Goal: Task Accomplishment & Management: Use online tool/utility

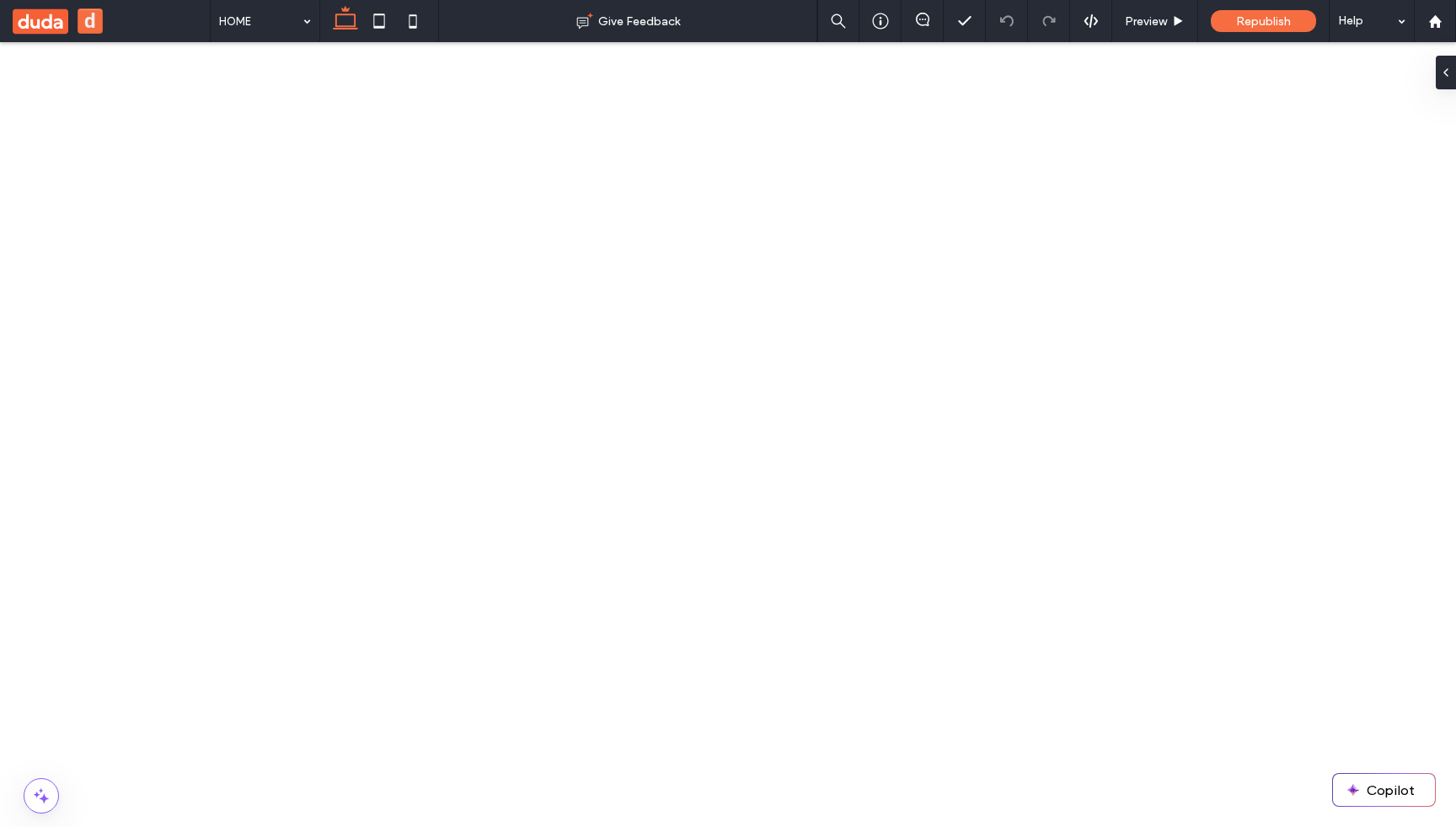
click at [1258, 666] on div "px % vh vw" at bounding box center [1258, 702] width 24 height 118
click at [1256, 657] on div "px % vh vw" at bounding box center [1258, 702] width 24 height 118
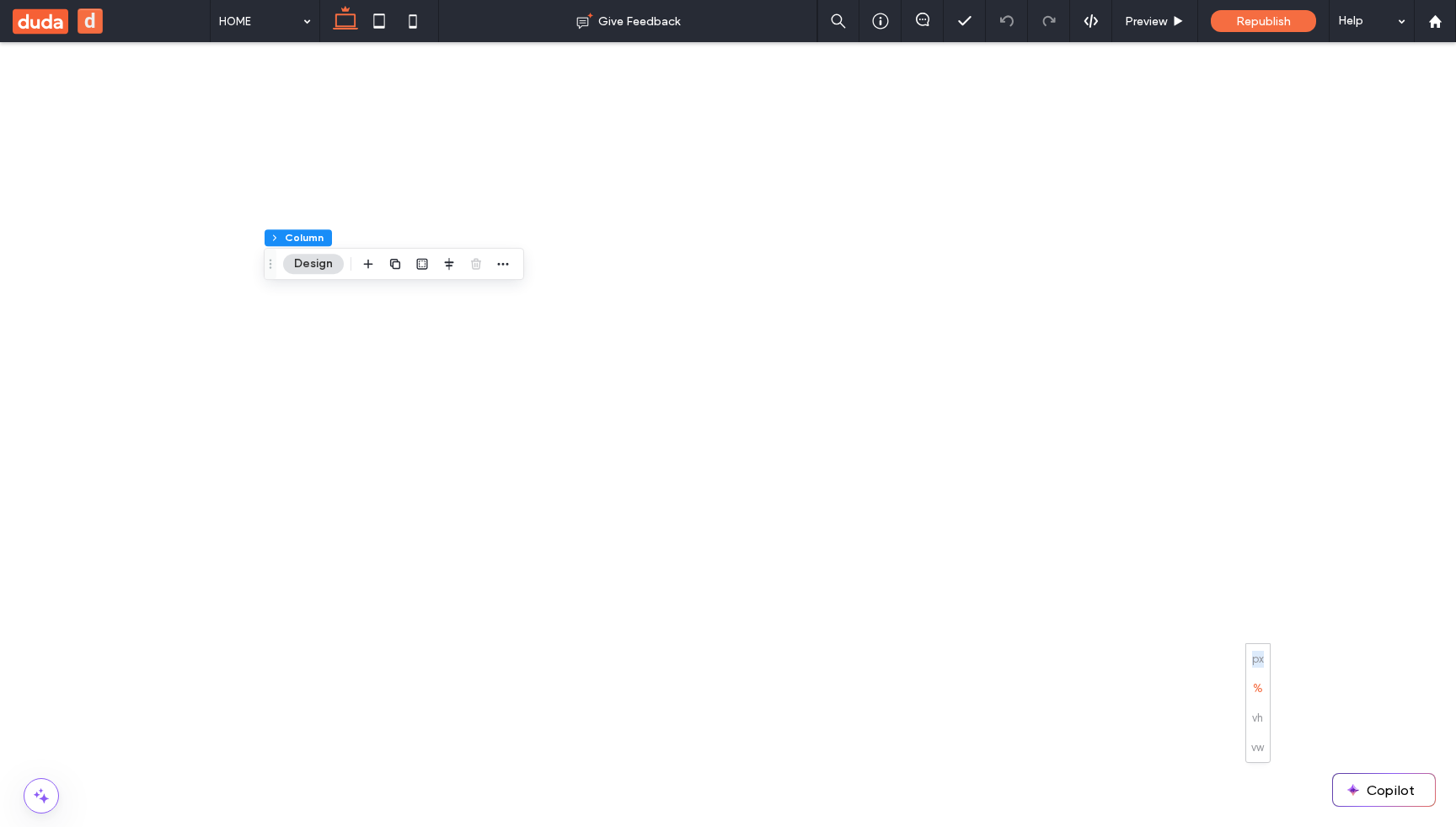
click at [1256, 657] on div "px % vh vw" at bounding box center [1258, 702] width 24 height 118
click at [1256, 717] on div "px % vh vw" at bounding box center [1258, 702] width 24 height 118
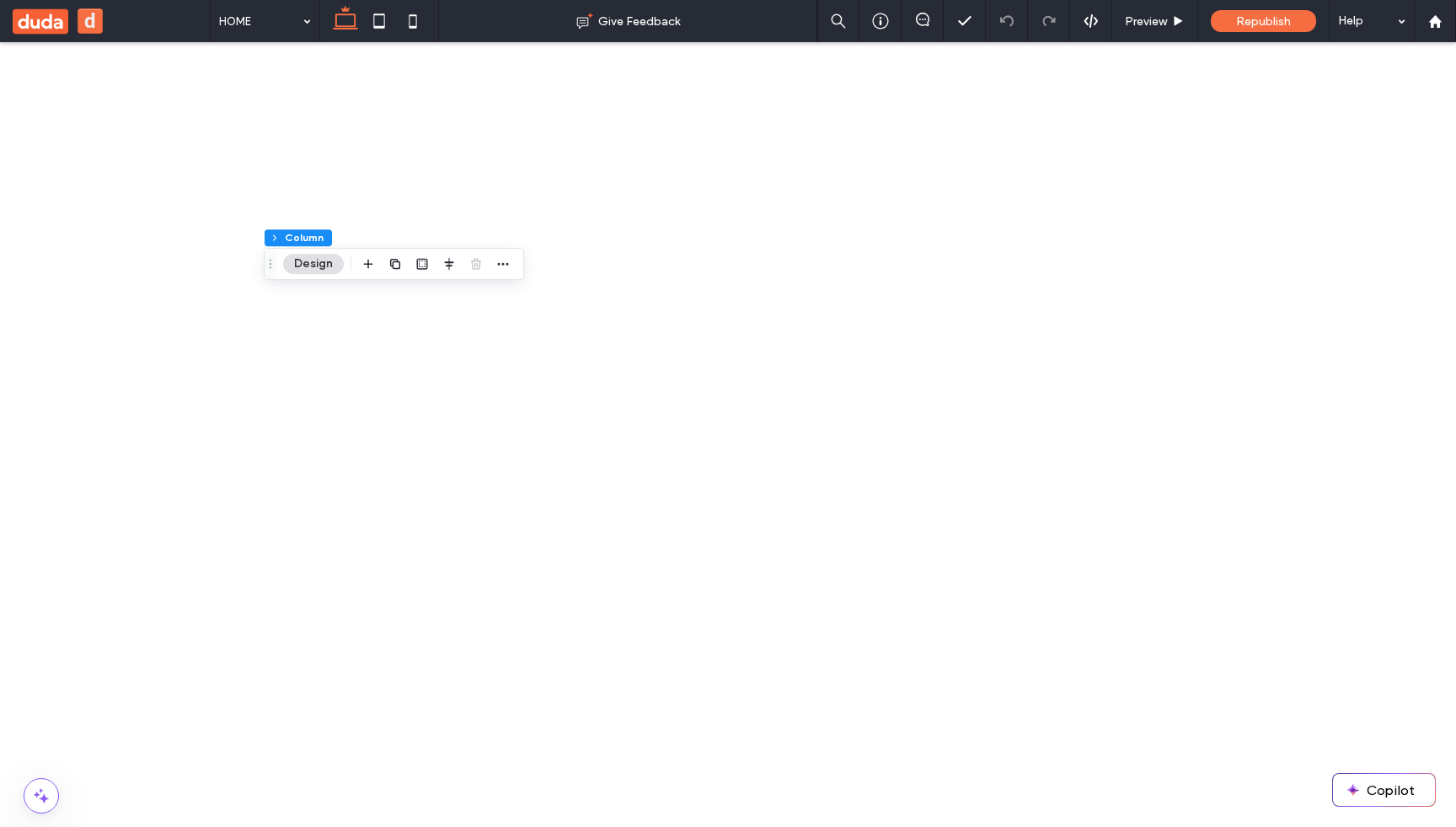
type input "*"
click at [1263, 660] on div "px % vh vw" at bounding box center [1258, 702] width 24 height 118
click at [1262, 721] on div "px % vh vw" at bounding box center [1258, 702] width 24 height 118
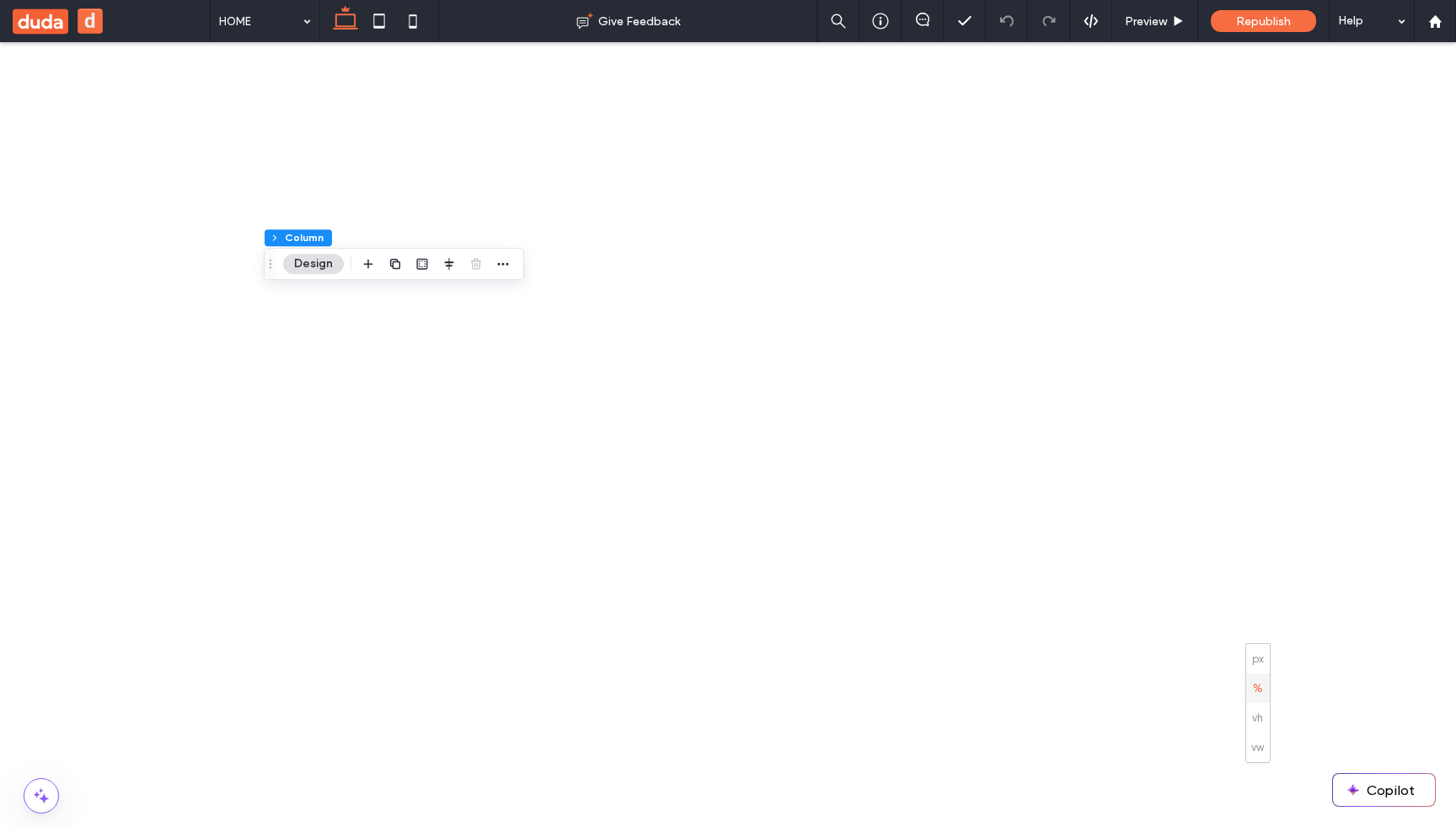
click at [1257, 664] on div "px % vh vw" at bounding box center [1258, 702] width 24 height 118
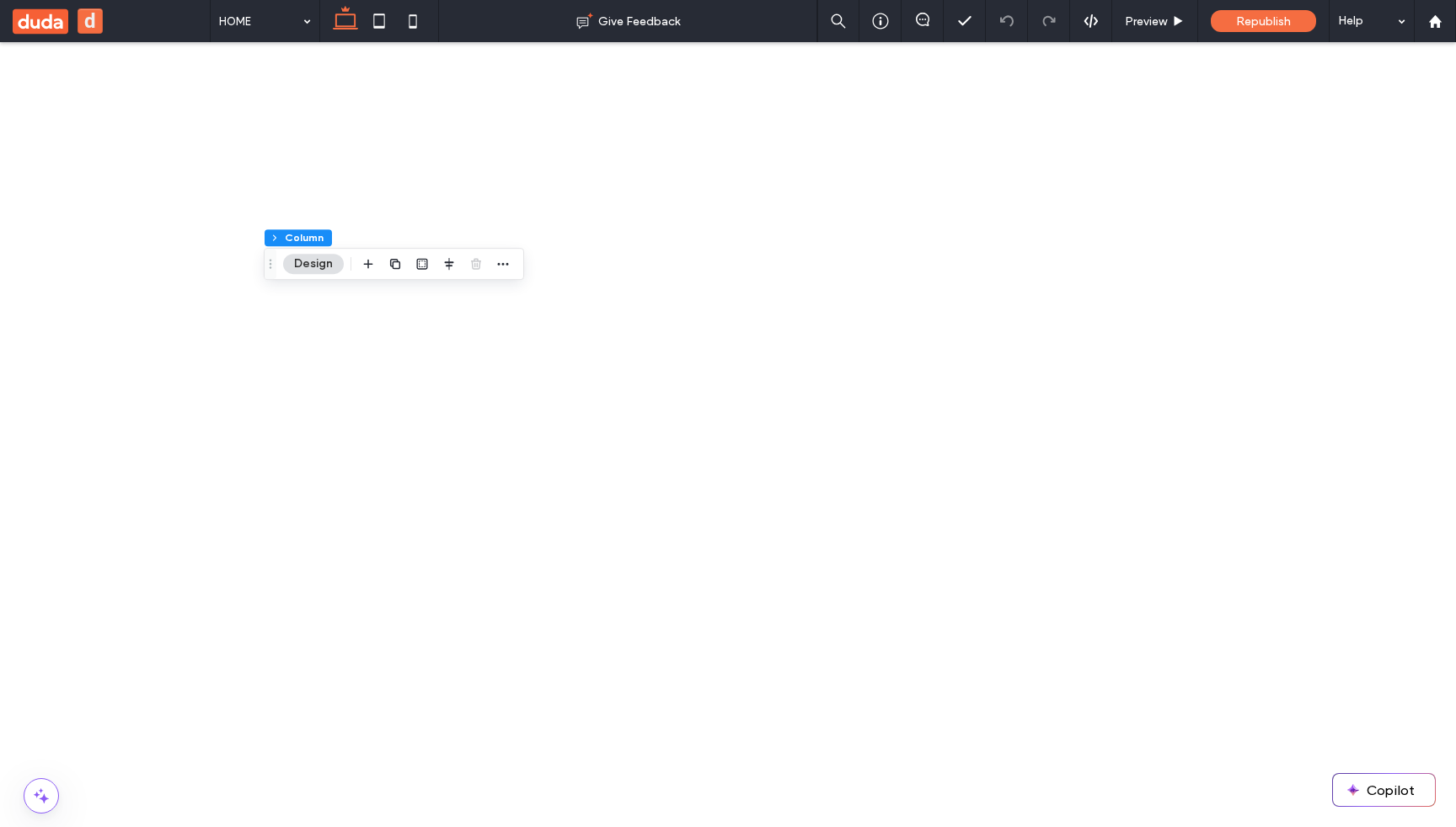
type input "*"
type input "**"
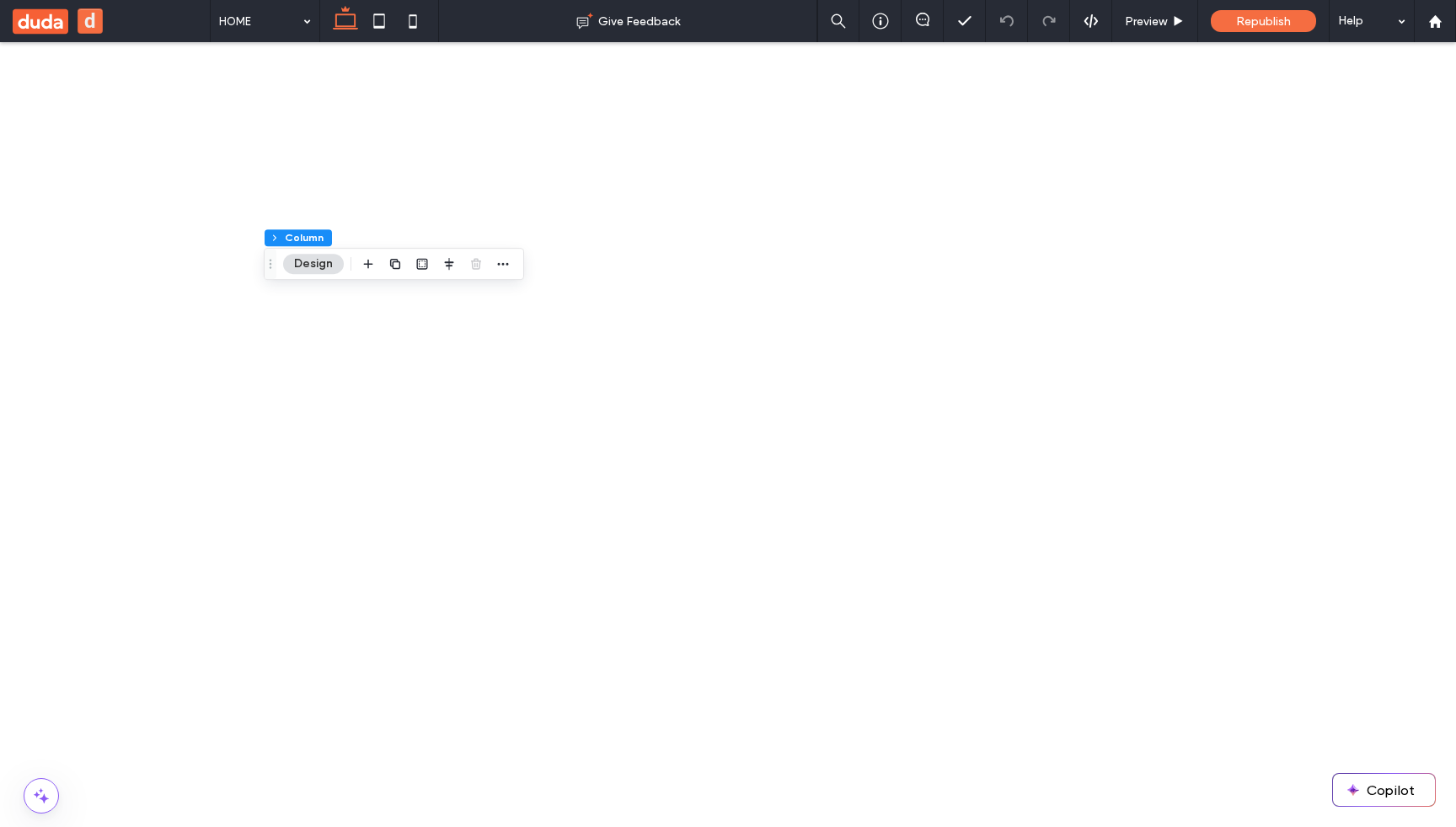
type input "***"
type input "*"
